Goal: Book appointment/travel/reservation

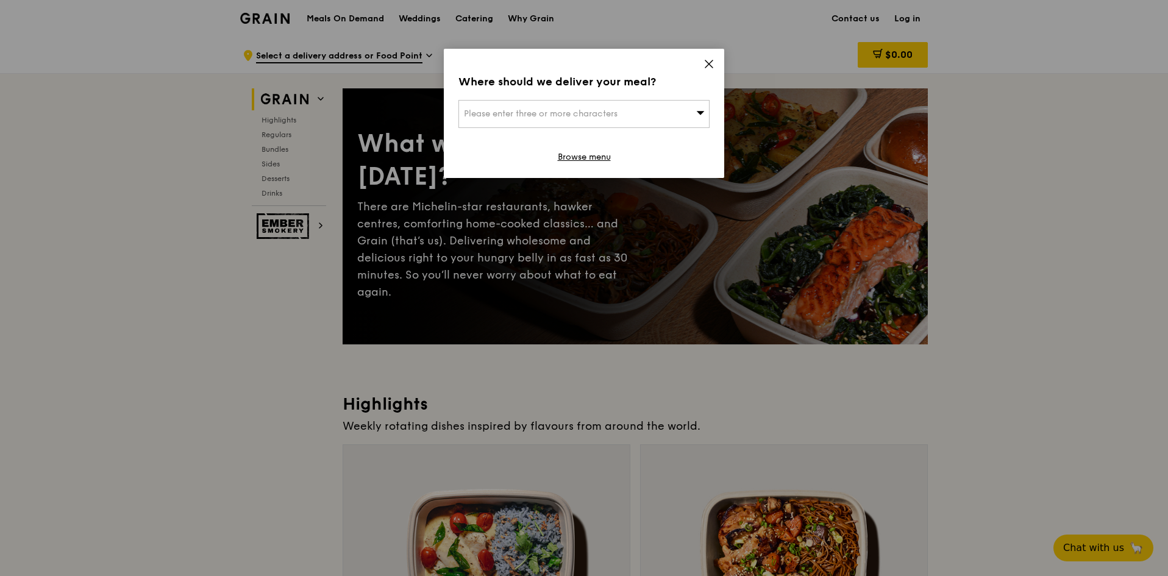
click at [699, 105] on div "Please enter three or more characters" at bounding box center [583, 114] width 251 height 28
click at [710, 64] on icon at bounding box center [708, 64] width 11 height 11
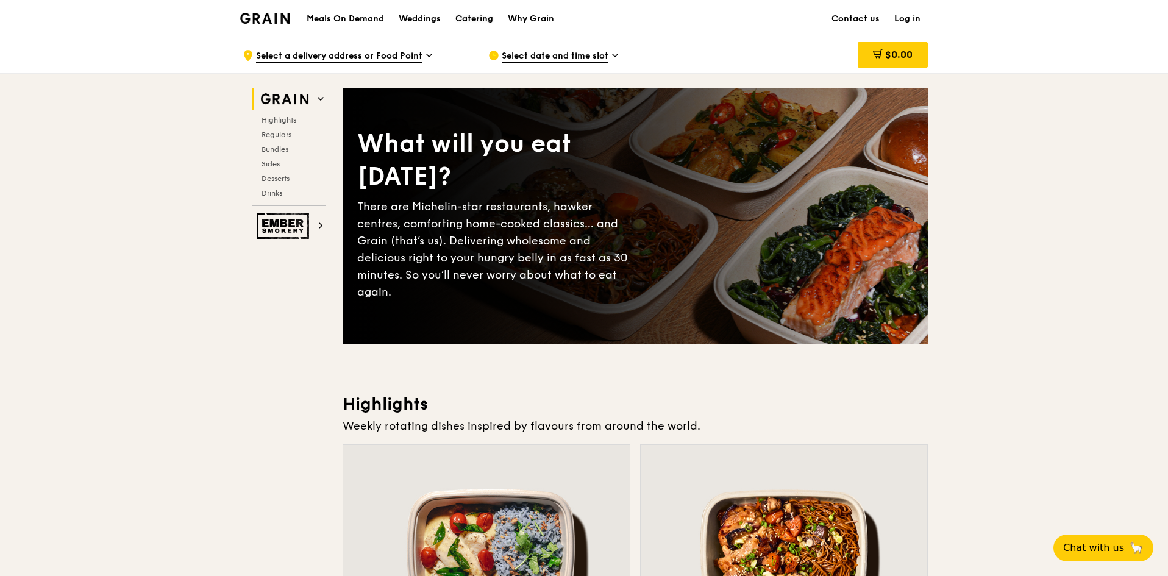
click at [488, 19] on div "Catering" at bounding box center [474, 19] width 38 height 37
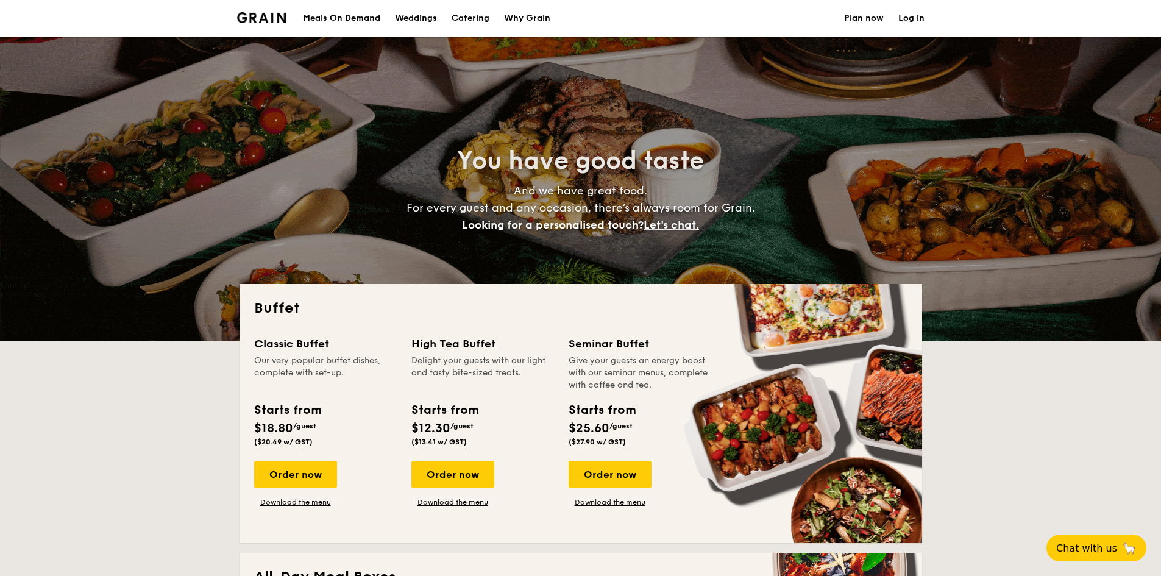
select select
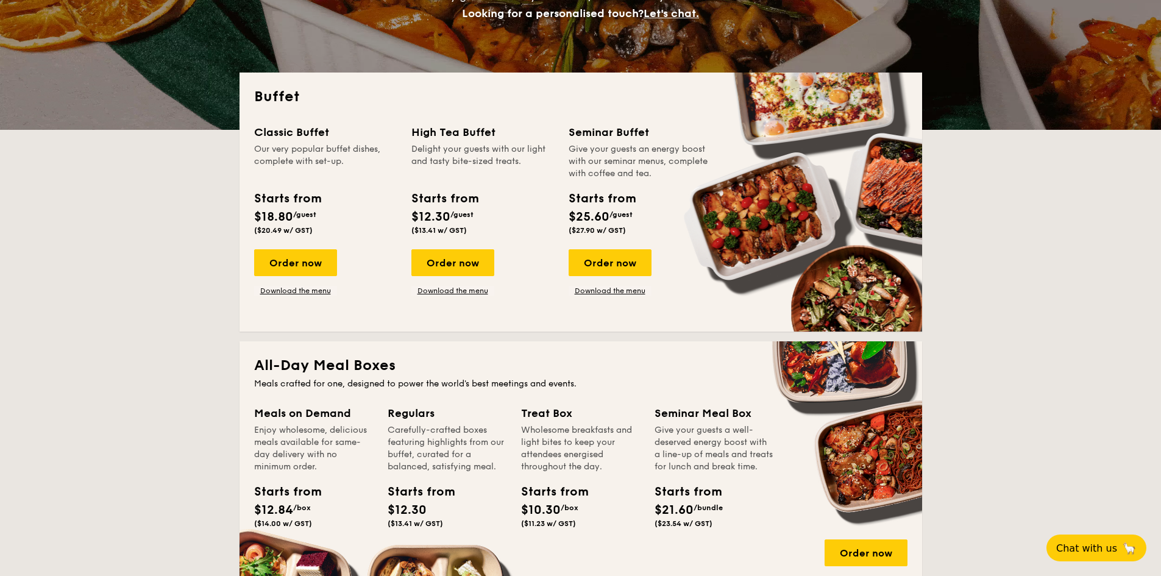
scroll to position [244, 0]
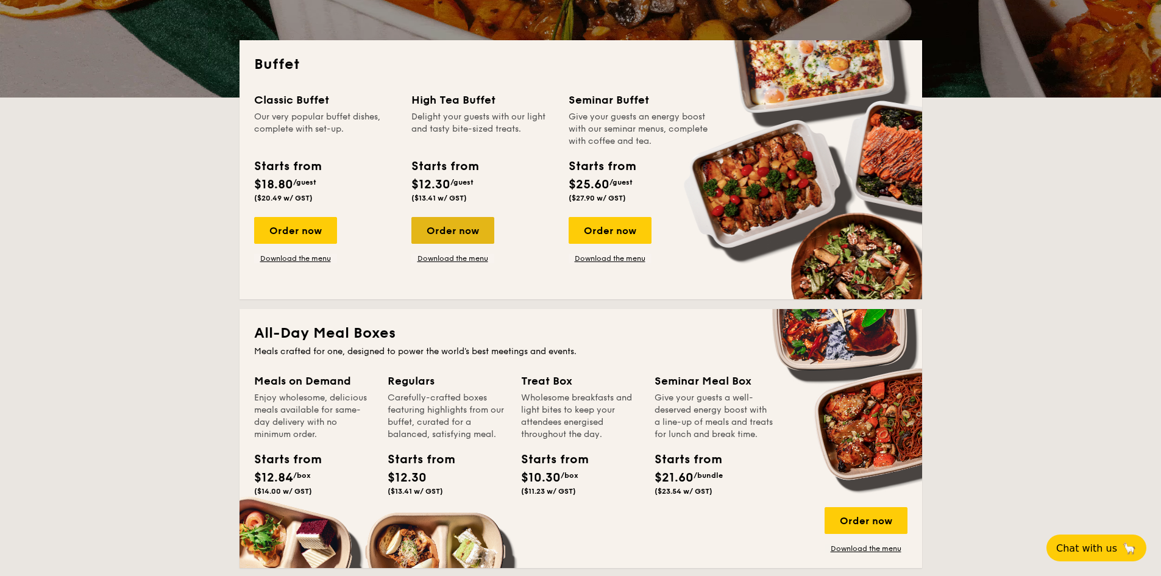
click at [444, 222] on div "Order now" at bounding box center [452, 230] width 83 height 27
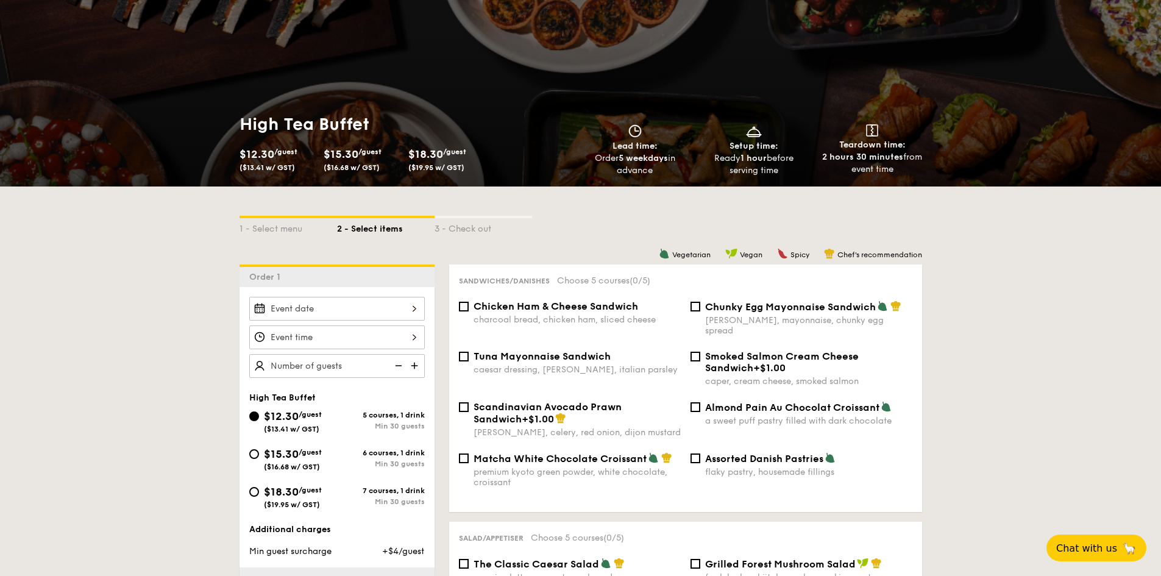
scroll to position [244, 0]
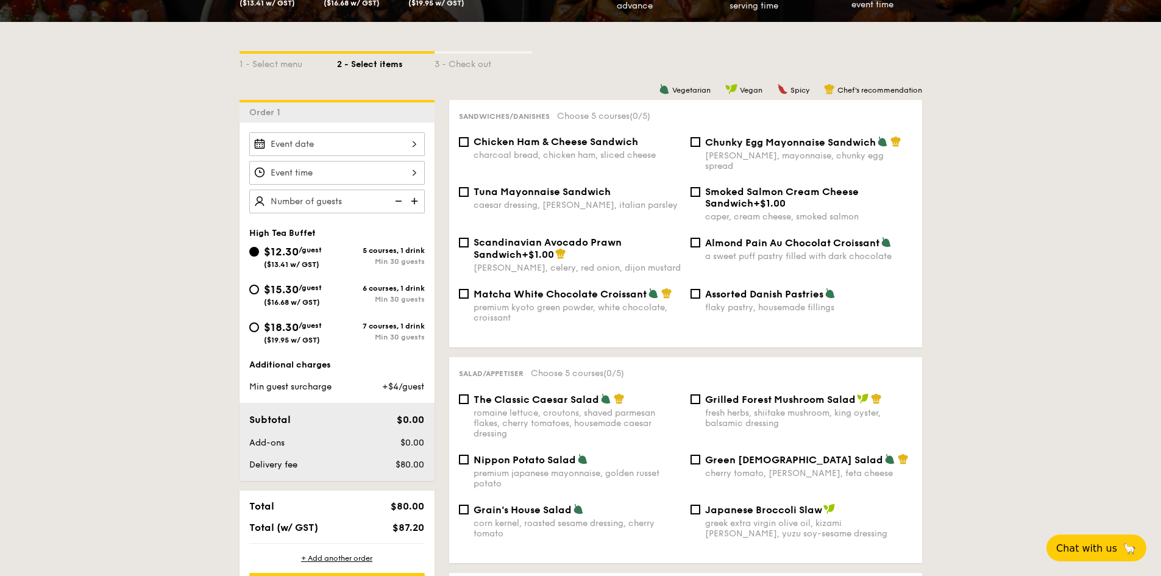
click at [414, 168] on div at bounding box center [337, 173] width 176 height 24
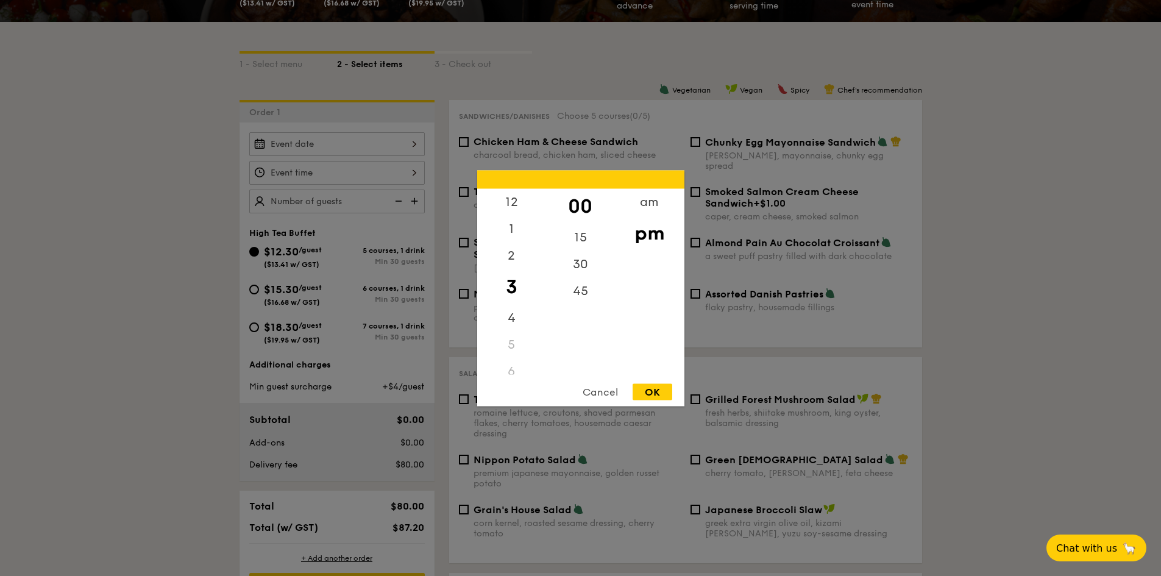
click at [414, 152] on div at bounding box center [580, 288] width 1161 height 576
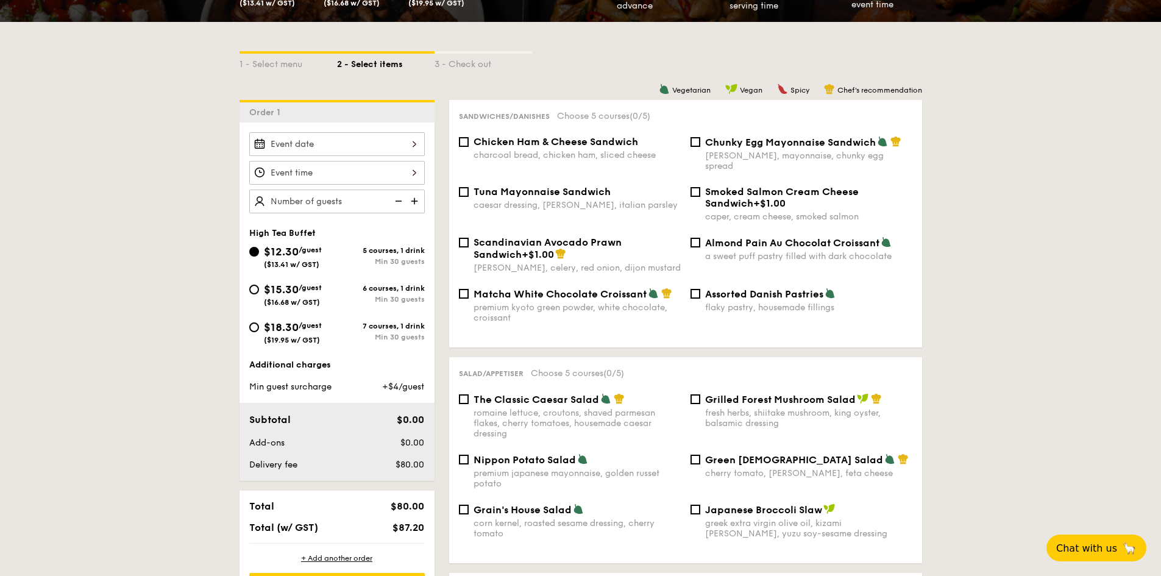
click at [414, 143] on div at bounding box center [580, 288] width 1161 height 576
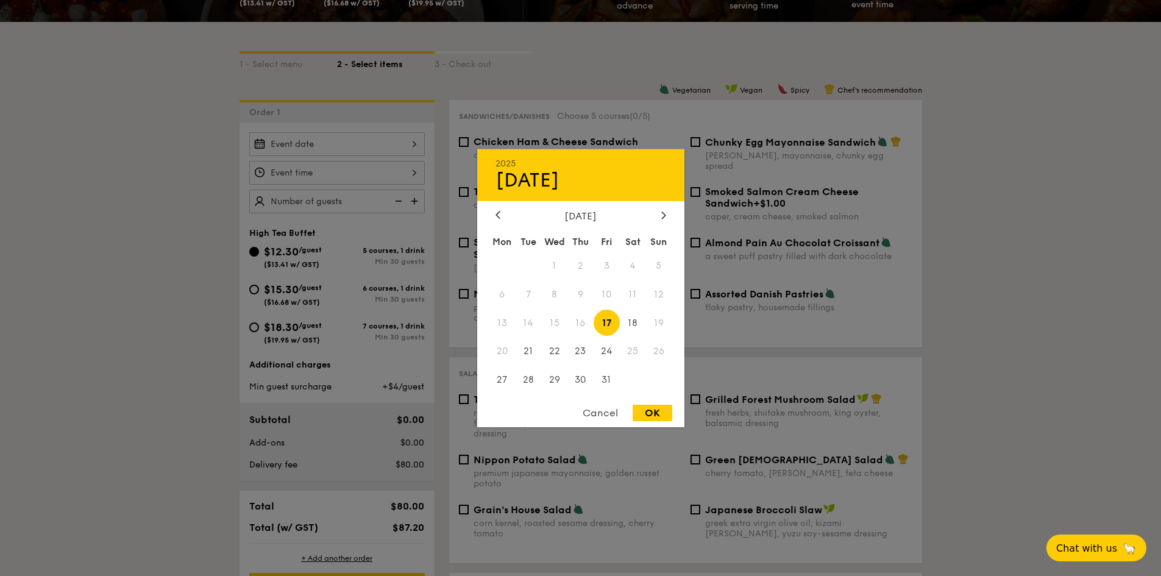
click at [414, 143] on div "2025 Oct [DATE] Tue Wed Thu Fri Sat Sun 1 2 3 4 5 6 7 8 9 10 11 12 13 14 15 16 …" at bounding box center [337, 144] width 176 height 24
click at [606, 347] on span "24" at bounding box center [607, 351] width 26 height 26
click at [593, 409] on div "Cancel" at bounding box center [600, 413] width 60 height 16
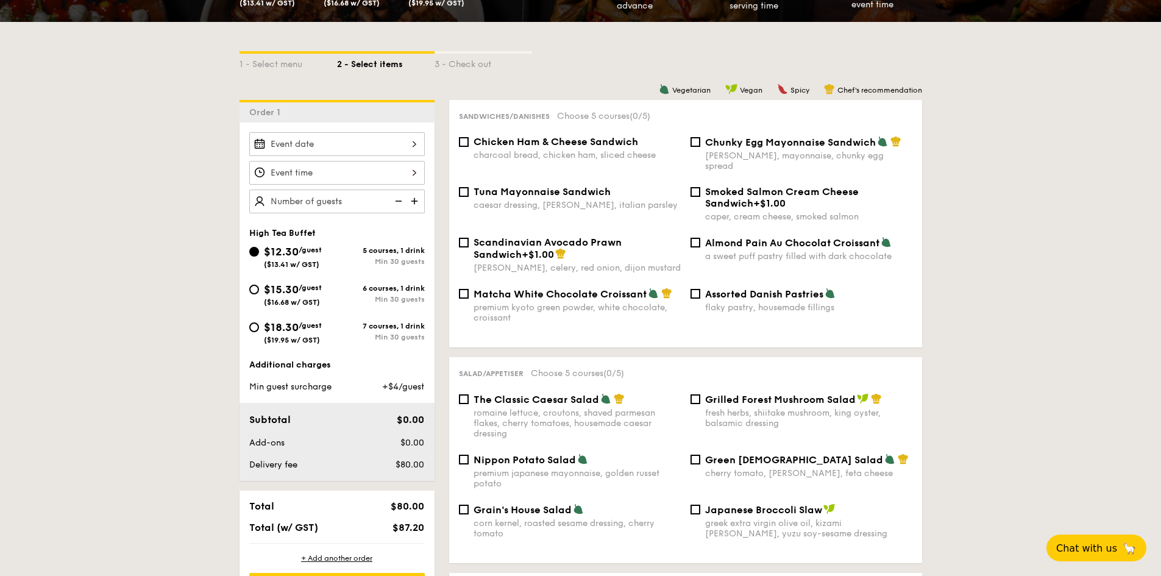
scroll to position [0, 0]
